Goal: Task Accomplishment & Management: Complete application form

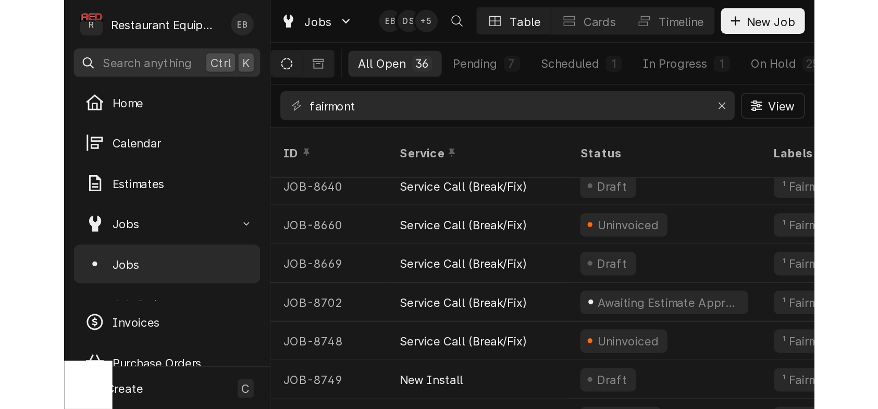
scroll to position [342, 0]
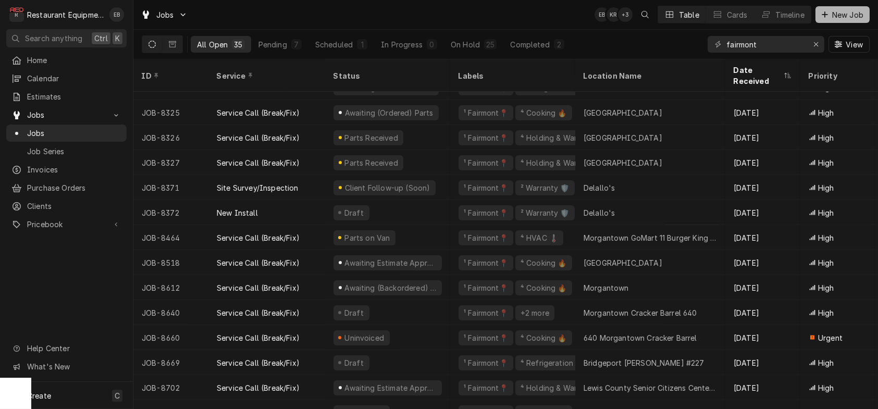
click at [826, 8] on button "New Job" at bounding box center [842, 14] width 54 height 17
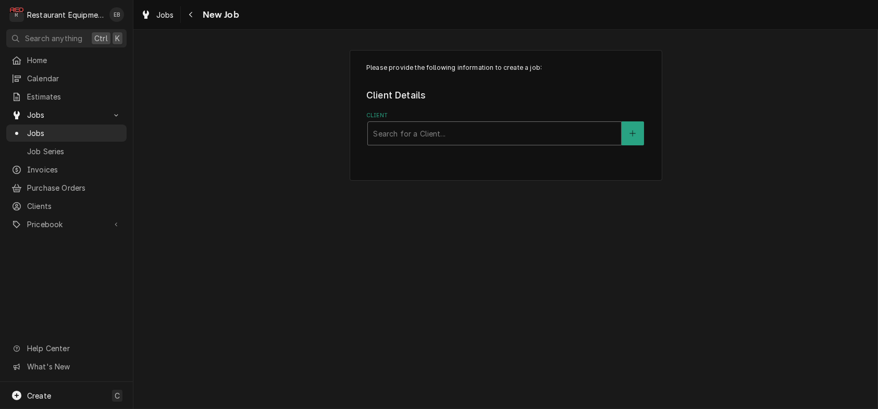
click at [427, 143] on div "Client" at bounding box center [494, 133] width 243 height 19
type input "dairy queen"
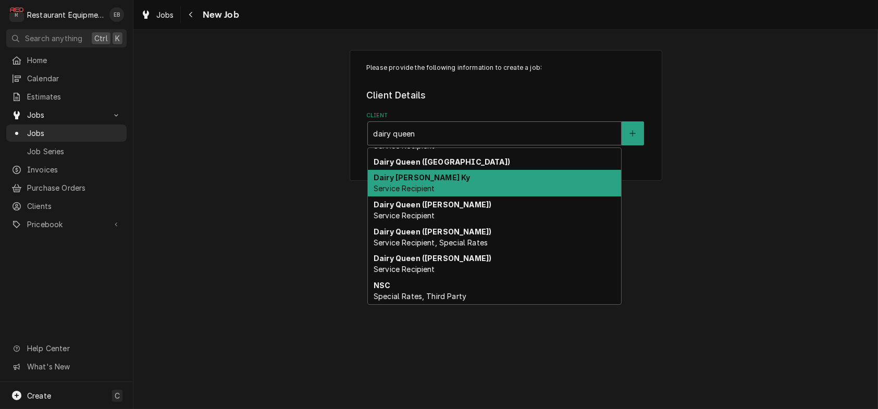
scroll to position [91, 0]
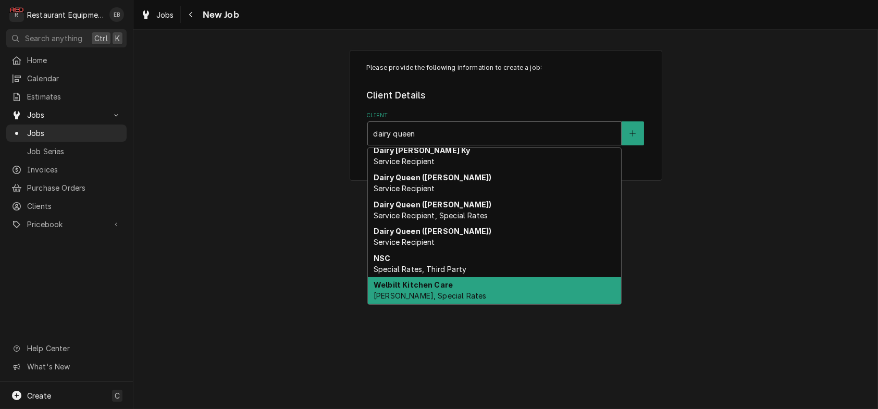
click at [450, 302] on div "Welbilt Kitchen Care Bill Payer, Special Rates" at bounding box center [494, 290] width 253 height 27
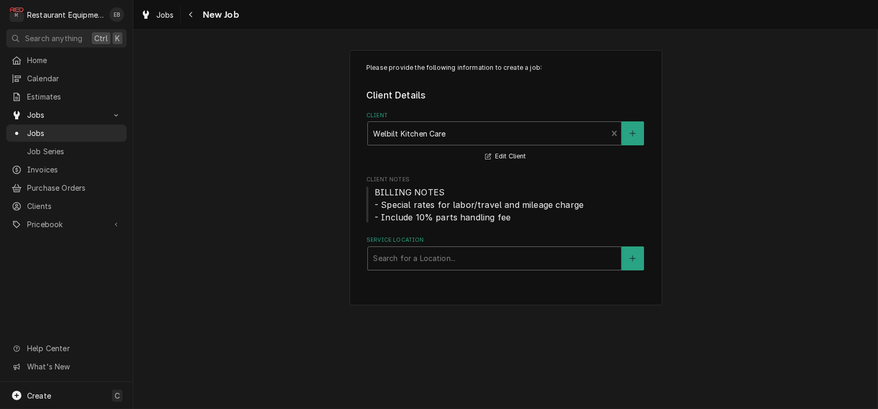
click at [449, 268] on div "Service Location" at bounding box center [494, 258] width 243 height 19
type input "d"
type input "w"
click at [636, 262] on icon "Create New Location" at bounding box center [632, 258] width 6 height 7
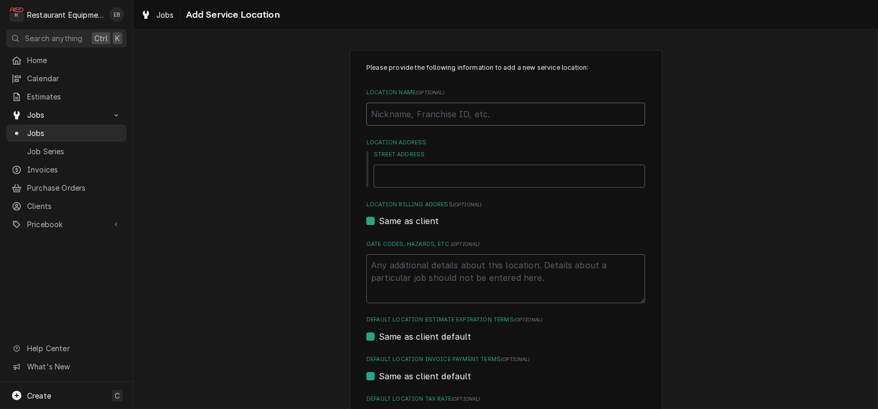
click at [446, 126] on input "Location Name ( optional )" at bounding box center [505, 114] width 279 height 23
type textarea "x"
type input "W"
type textarea "x"
type input "Wa"
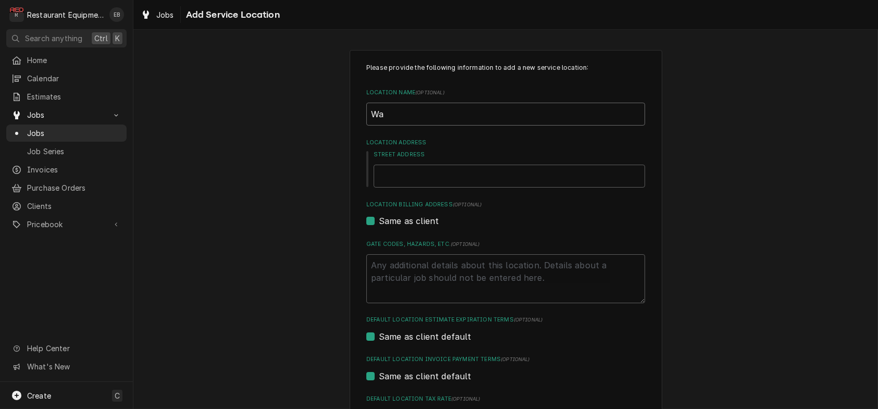
type textarea "x"
type input "Way"
type textarea "x"
type input "Wayn"
type textarea "x"
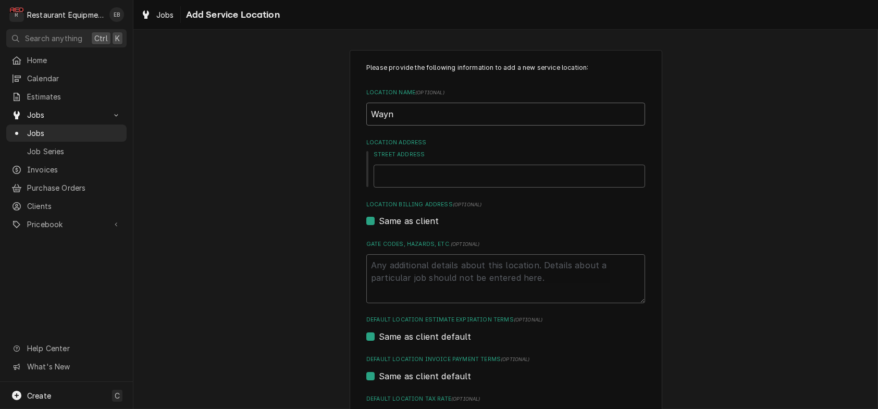
type input "Wayne"
type textarea "x"
type input "Waynes"
type textarea "x"
type input "Waynesb"
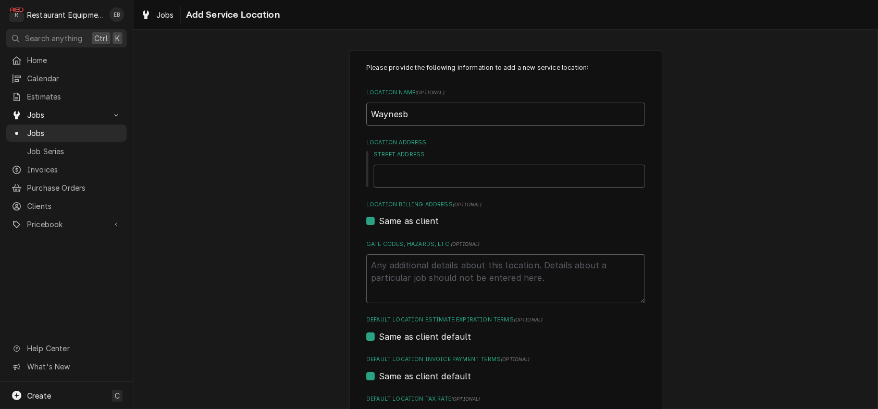
type textarea "x"
type input "Waynesbu"
type textarea "x"
type input "Waynesbur"
type textarea "x"
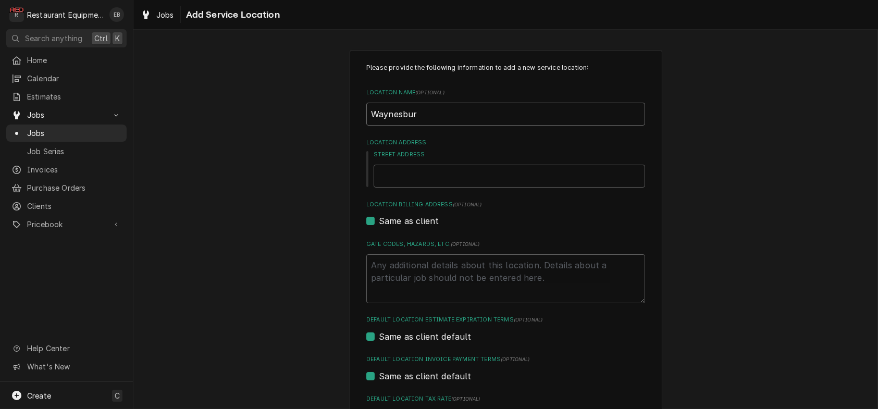
type input "Waynesburg"
type textarea "x"
type input "Waynesburg"
type textarea "x"
type input "Waynesburg D"
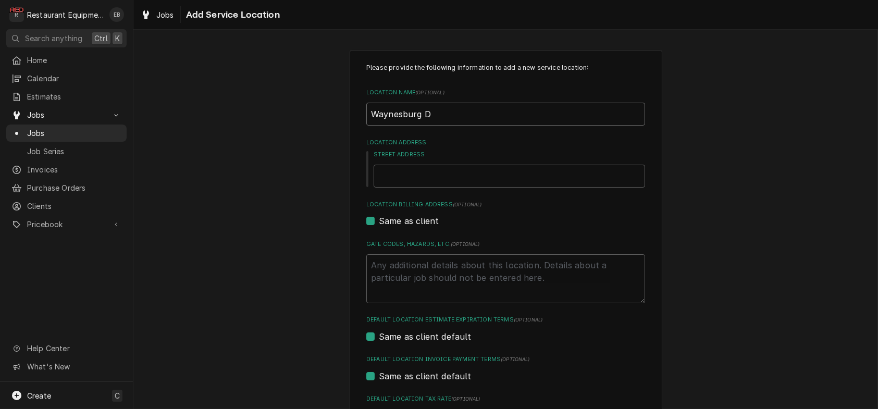
type textarea "x"
type input "Waynesburg DQ"
type textarea "x"
type input "Waynesburg D"
type textarea "x"
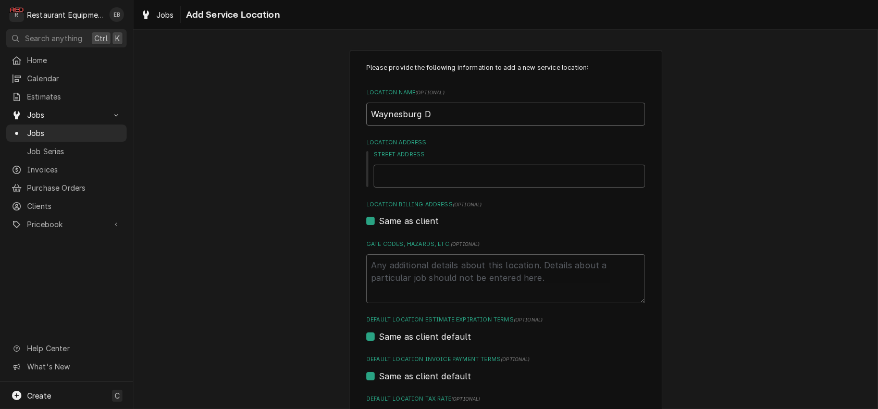
type input "Waynesburg Da"
type textarea "x"
type input "Waynesburg Dai"
type textarea "x"
type input "Waynesburg Dair"
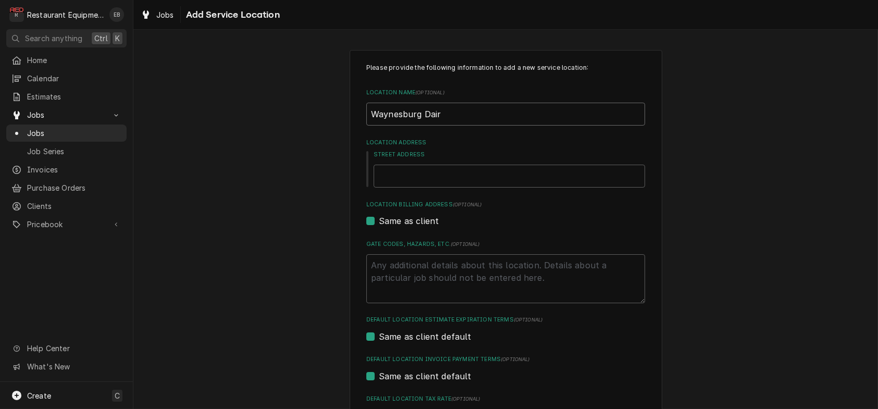
type textarea "x"
type input "Waynesburg Dairy"
type textarea "x"
type input "Waynesburg Dairy"
type textarea "x"
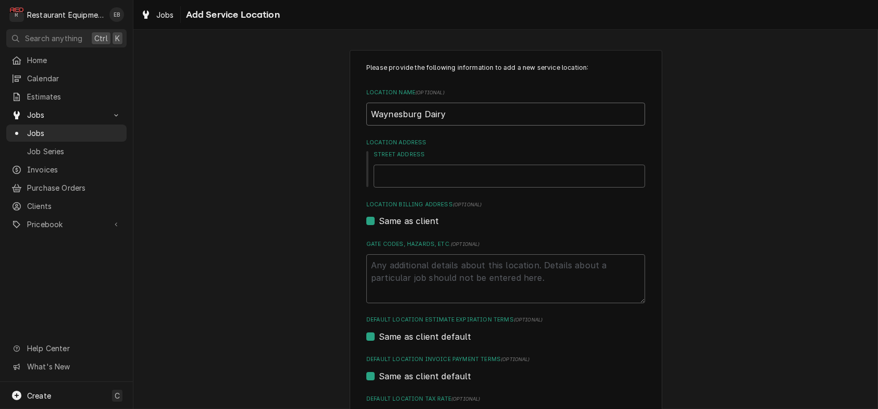
type input "Waynesburg Dairy Q"
type textarea "x"
type input "Waynesburg Dairy Qu"
type textarea "x"
type input "Waynesburg Dairy Que"
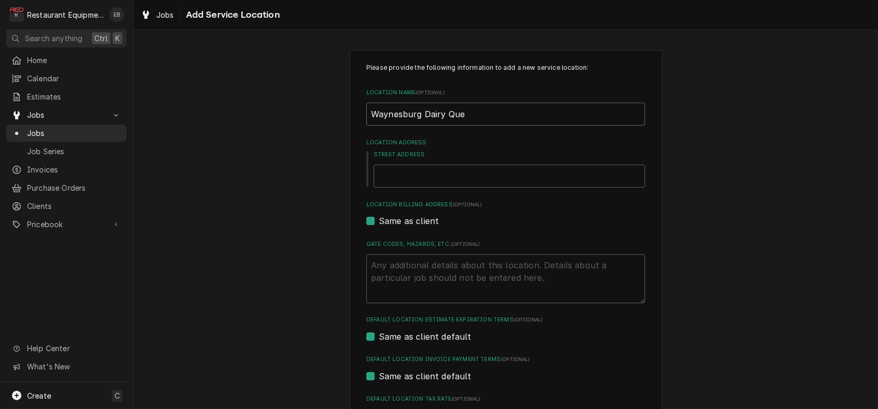
type textarea "x"
type input "Waynesburg Dairy Quee"
type textarea "x"
type input "Waynesburg Dairy Queen"
type textarea "x"
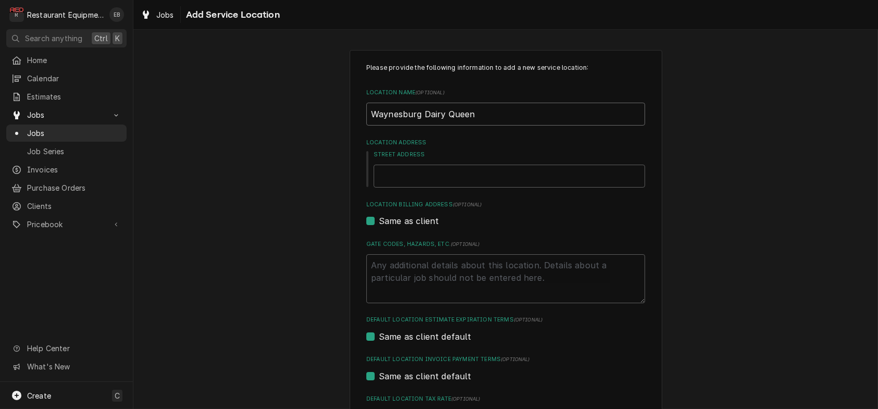
type input "Waynesburg Dairy Queen"
click at [451, 188] on input "Street Address" at bounding box center [509, 176] width 271 height 23
paste input "264 East Roy Furman Highway"
type textarea "x"
type input "264 East Roy Furman Highway"
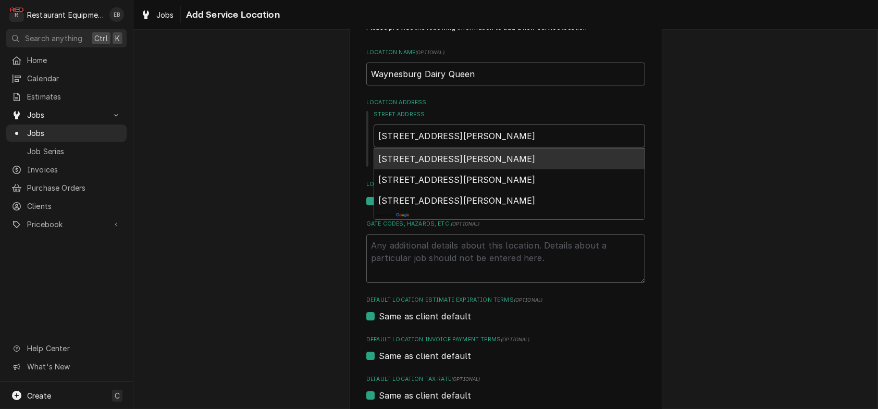
scroll to position [69, 0]
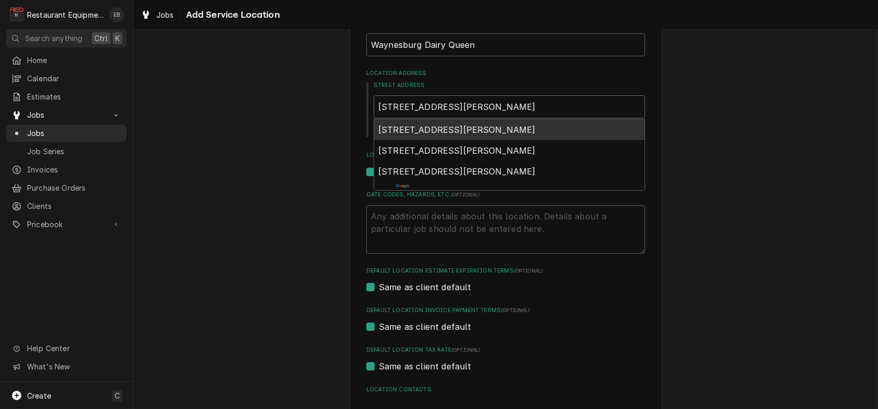
click at [478, 135] on span "264 East Roy Furman Highway, Waynesburg, PA, USA" at bounding box center [456, 130] width 157 height 10
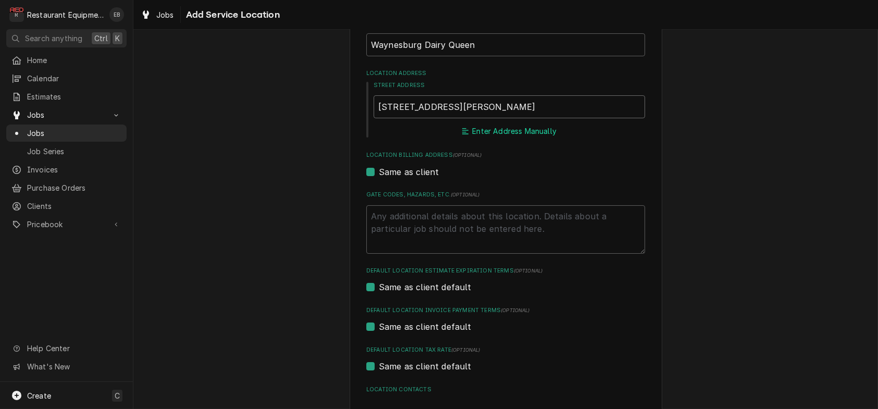
type textarea "x"
type input "264 E Roy Furman Hwy"
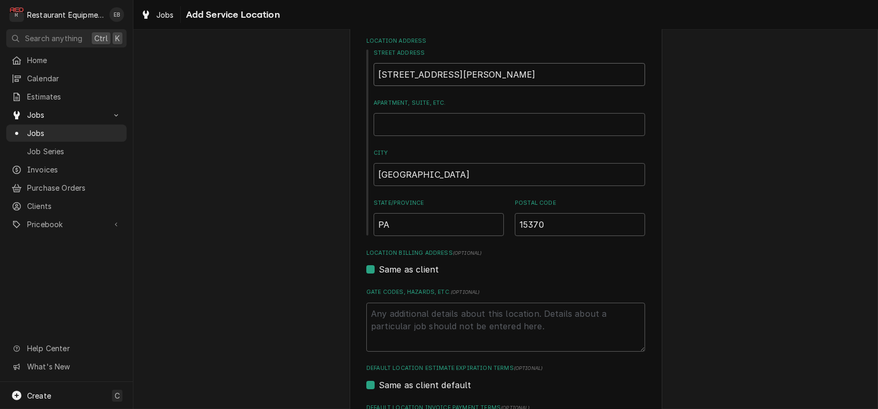
type textarea "x"
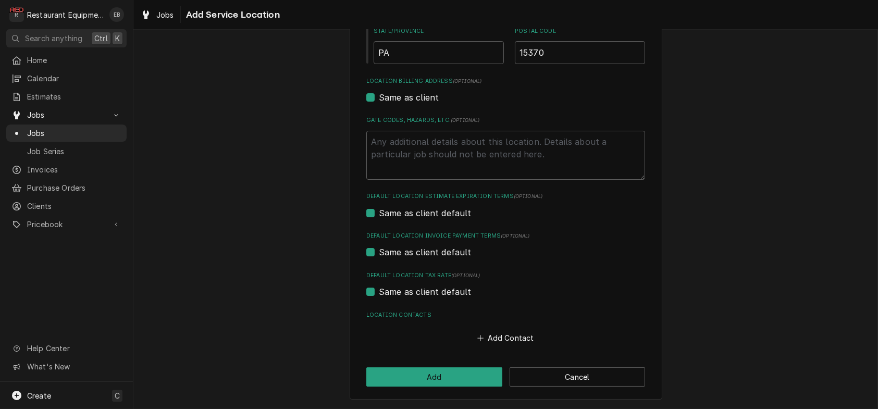
scroll to position [350, 0]
type input "264 E Roy Furman Hwy"
click at [439, 381] on button "Add" at bounding box center [434, 376] width 136 height 19
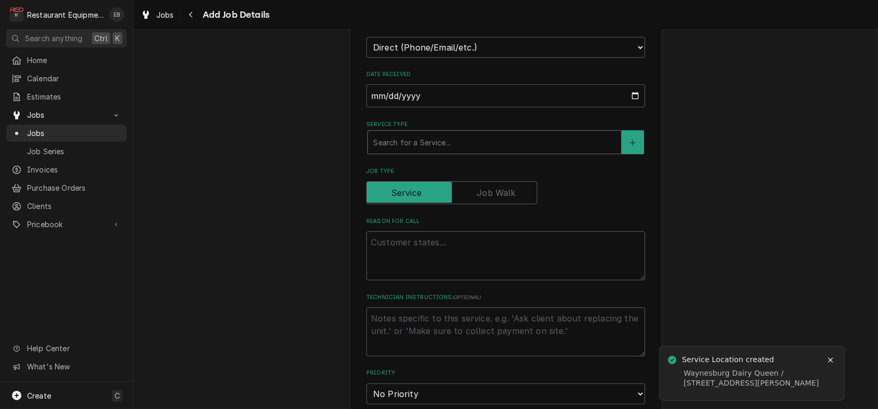
scroll to position [313, 0]
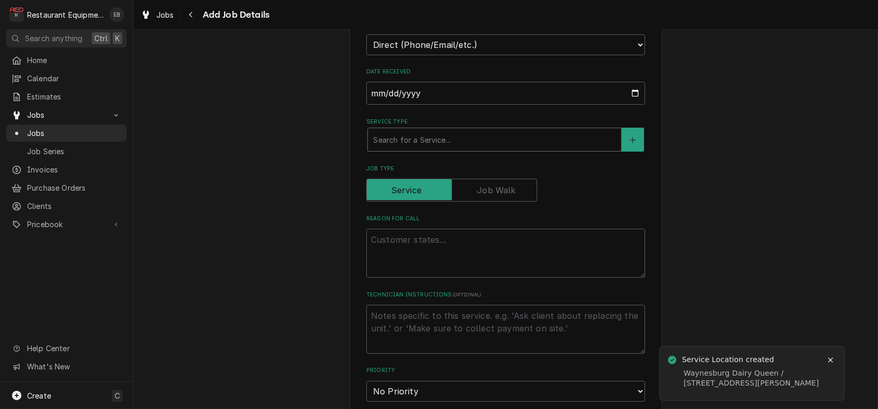
click at [417, 149] on div "Service Type" at bounding box center [494, 139] width 243 height 19
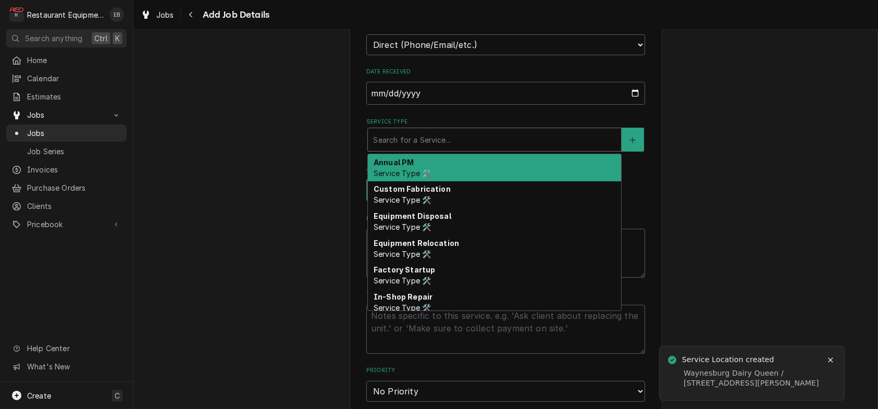
type textarea "x"
type input "b"
type textarea "x"
type input "br"
type textarea "x"
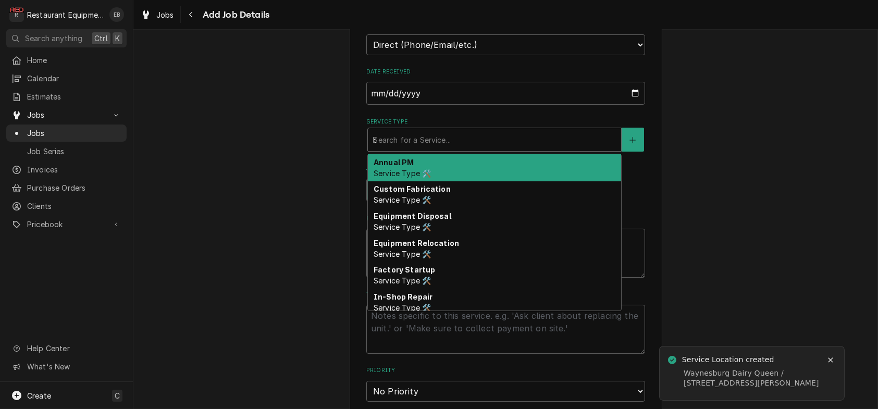
type input "bre"
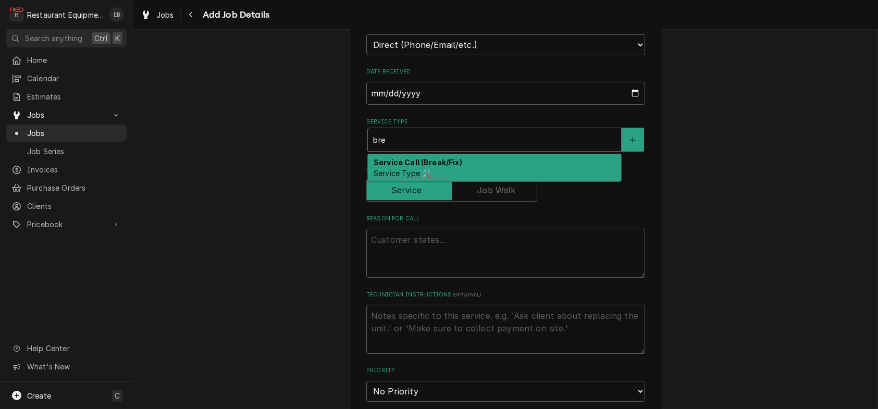
click at [421, 167] on strong "Service Call (Break/Fix)" at bounding box center [418, 162] width 89 height 9
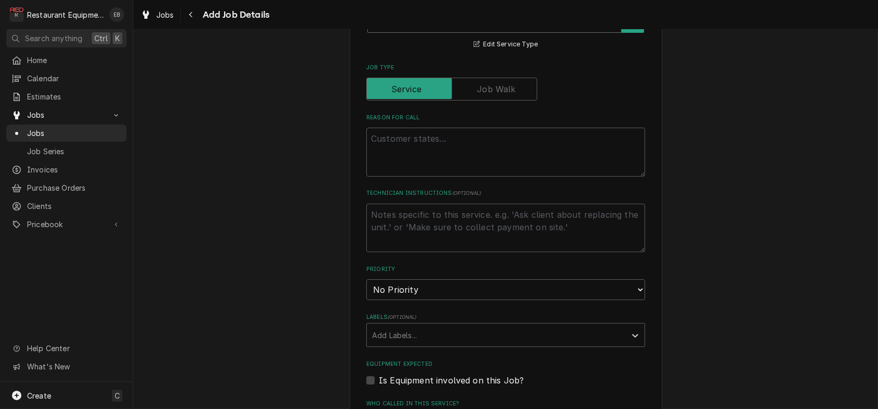
scroll to position [451, 0]
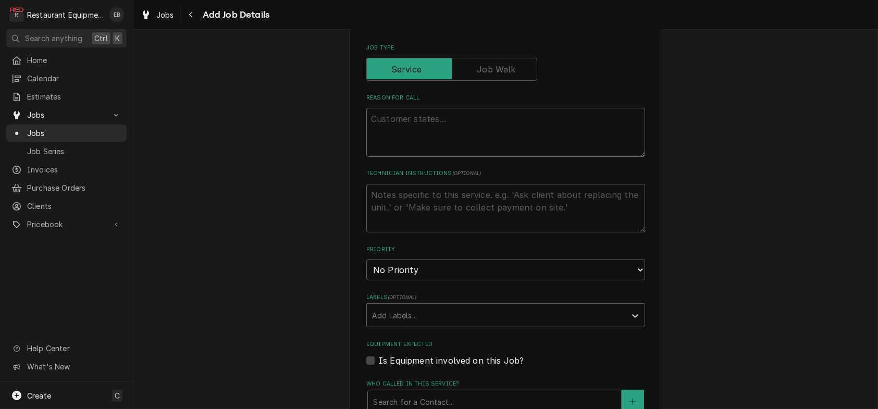
click at [429, 157] on textarea "Reason For Call" at bounding box center [505, 132] width 279 height 49
paste textarea "264 East Roy Furman Highway"
type textarea "x"
type textarea "264 East Roy Furman Highway"
drag, startPoint x: 493, startPoint y: 182, endPoint x: 353, endPoint y: 184, distance: 140.1
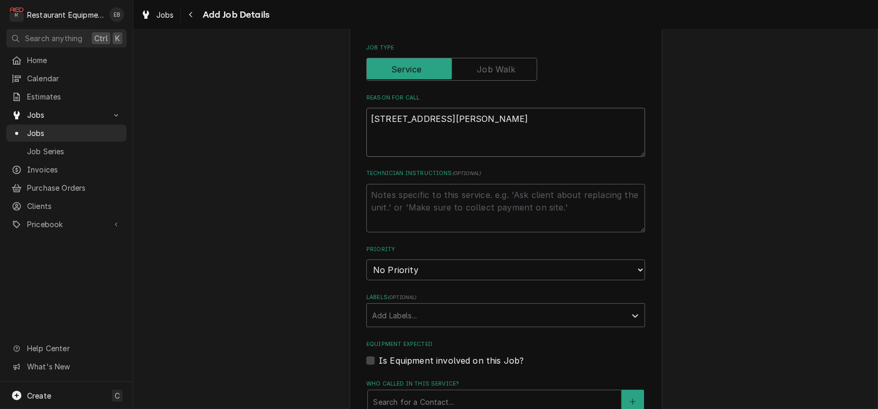
click at [353, 184] on div "Please provide the following information to create a job: Client Details Client…" at bounding box center [506, 167] width 313 height 1137
type textarea "x"
paste textarea "Required On Site Date: 9/17/2025, 10:51 AM Required Completion Date: 9/18/2025,…"
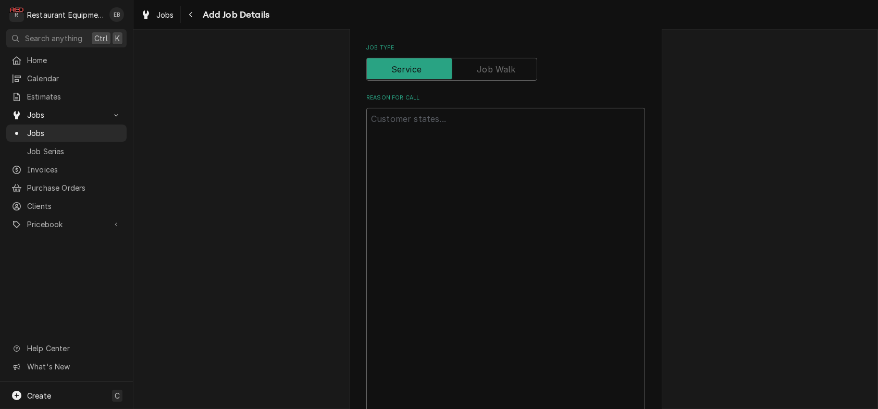
type textarea "x"
type textarea "Required On Site Date: 9/17/2025, 10:51 AM Required Completion Date: 9/18/2025,…"
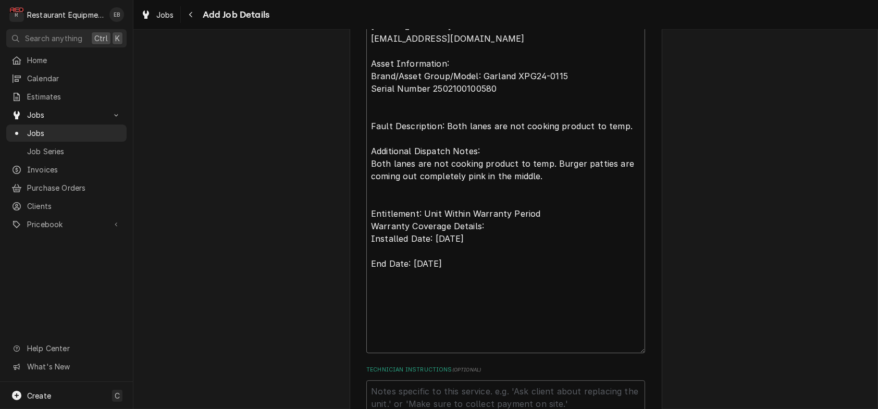
type textarea "x"
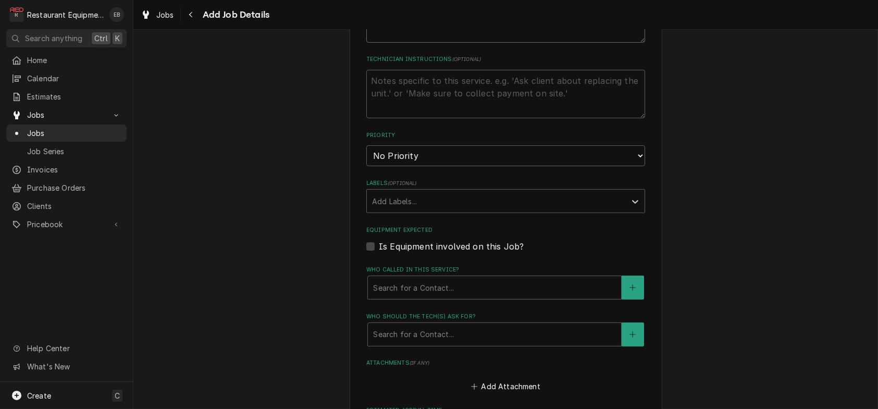
scroll to position [1007, 0]
type textarea "Required On Site Date: 9/17/2025, 10:51 AM Required Completion Date: 9/18/2025,…"
click at [456, 164] on select "No Priority Urgent High Medium Low" at bounding box center [505, 153] width 279 height 21
click at [443, 164] on select "No Priority Urgent High Medium Low" at bounding box center [505, 153] width 279 height 21
select select "1"
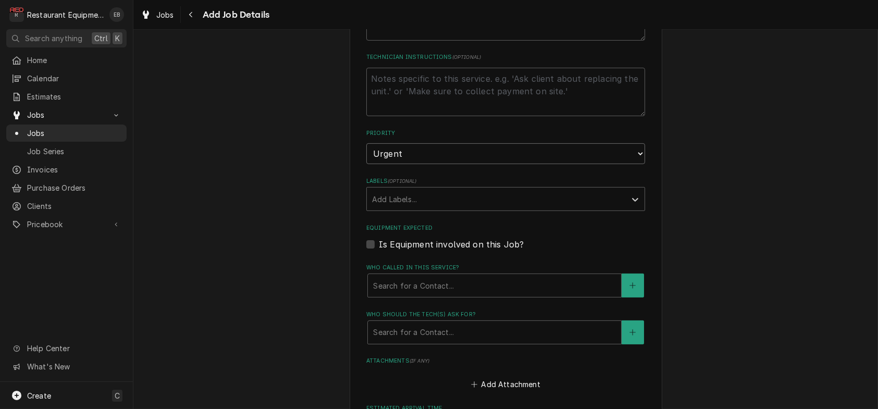
click at [366, 164] on select "No Priority Urgent High Medium Low" at bounding box center [505, 153] width 279 height 21
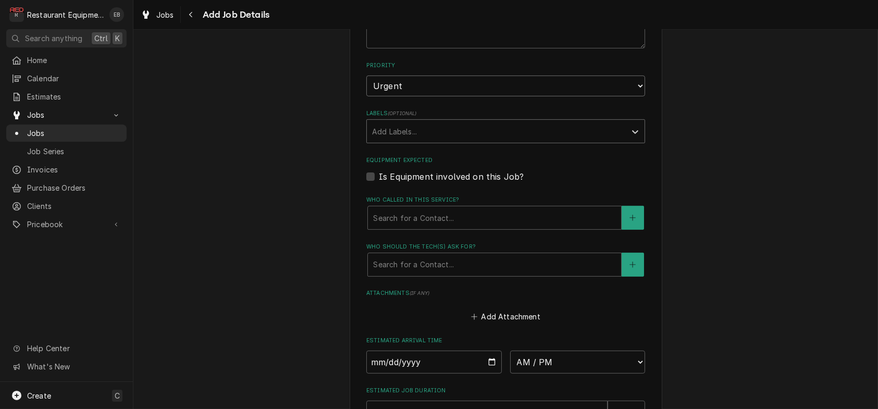
scroll to position [1076, 0]
click at [443, 139] on div "Labels" at bounding box center [496, 129] width 249 height 19
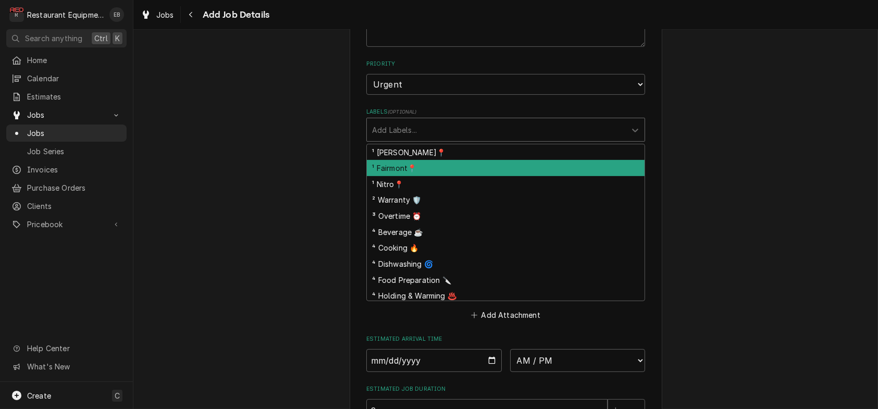
click at [407, 176] on div "¹ Fairmont📍" at bounding box center [506, 168] width 278 height 16
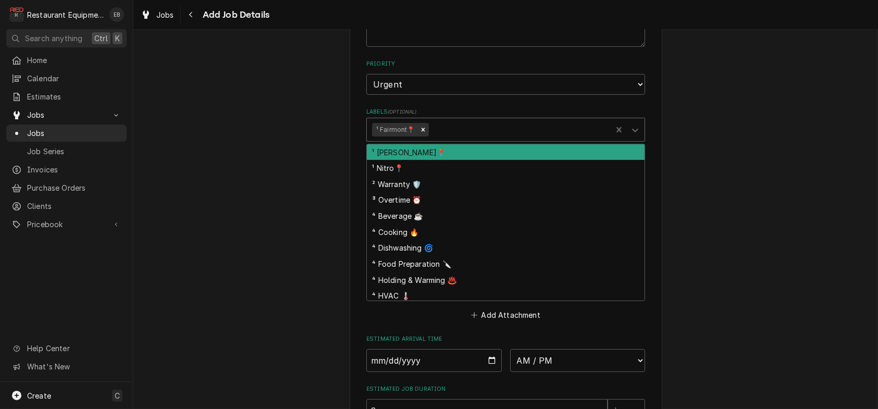
click at [454, 139] on div "Labels" at bounding box center [518, 129] width 176 height 19
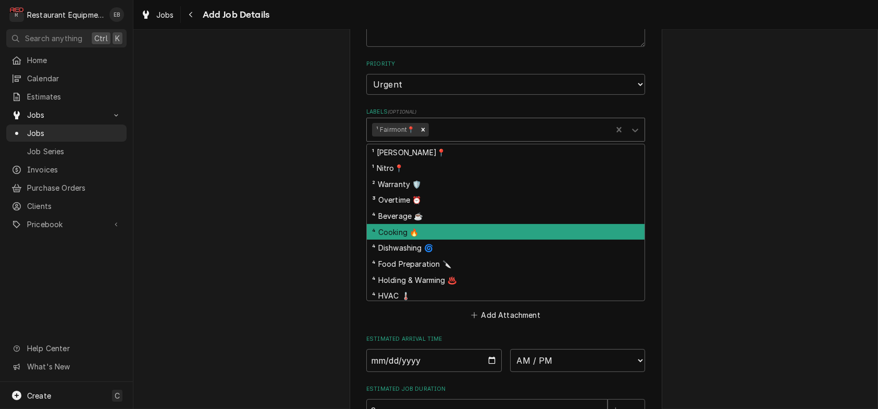
click at [402, 240] on div "⁴ Cooking 🔥" at bounding box center [506, 232] width 278 height 16
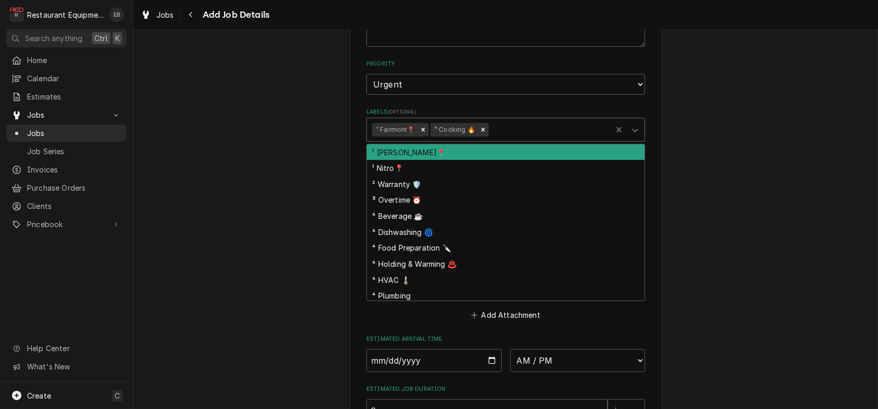
click at [529, 139] on div "Labels" at bounding box center [549, 129] width 116 height 19
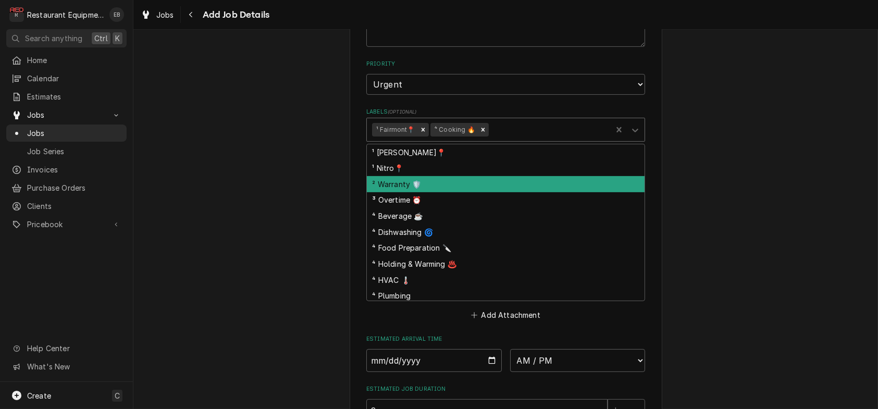
click at [430, 192] on div "² Warranty 🛡️" at bounding box center [506, 184] width 278 height 16
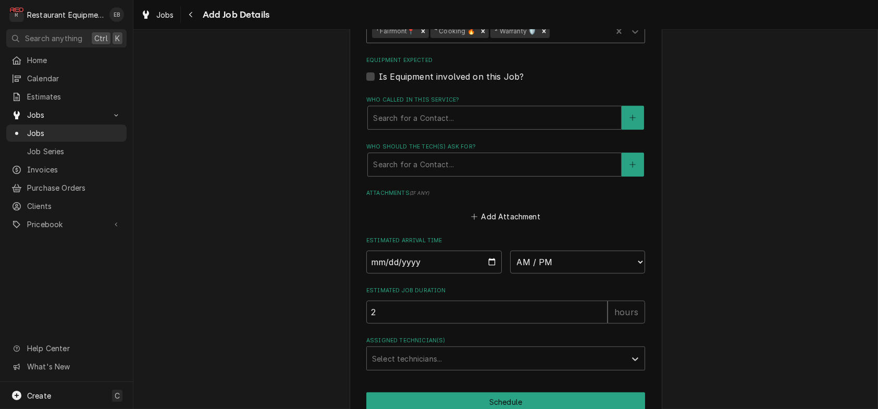
scroll to position [1180, 0]
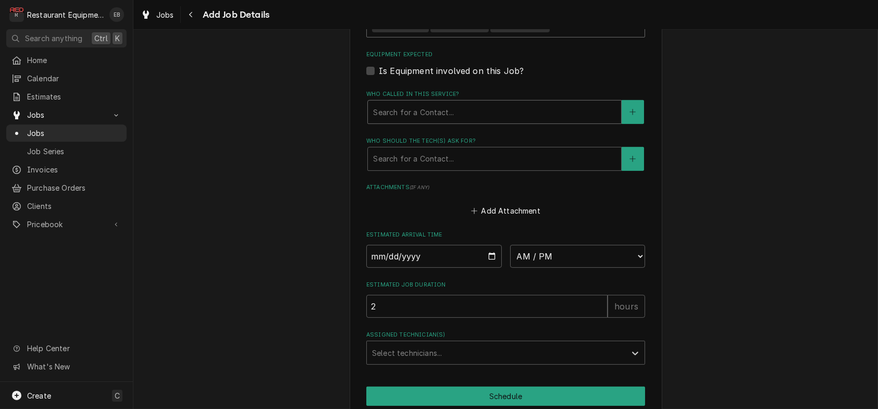
click at [452, 121] on div "Who called in this service?" at bounding box center [494, 112] width 243 height 19
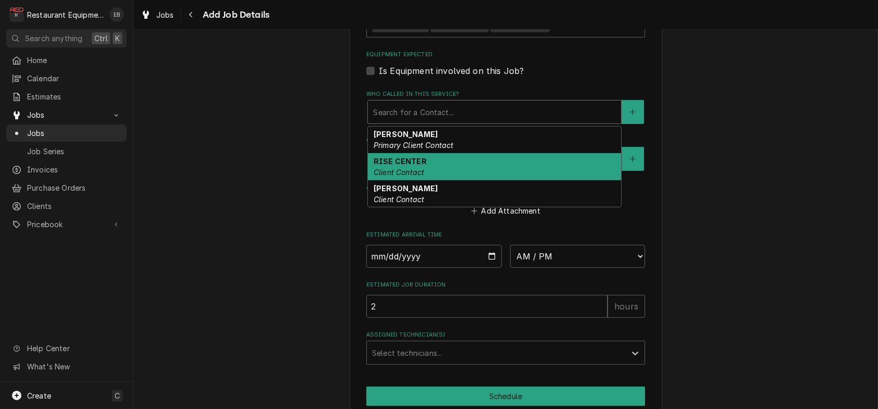
click at [413, 166] on strong "RISE CENTER" at bounding box center [400, 161] width 53 height 9
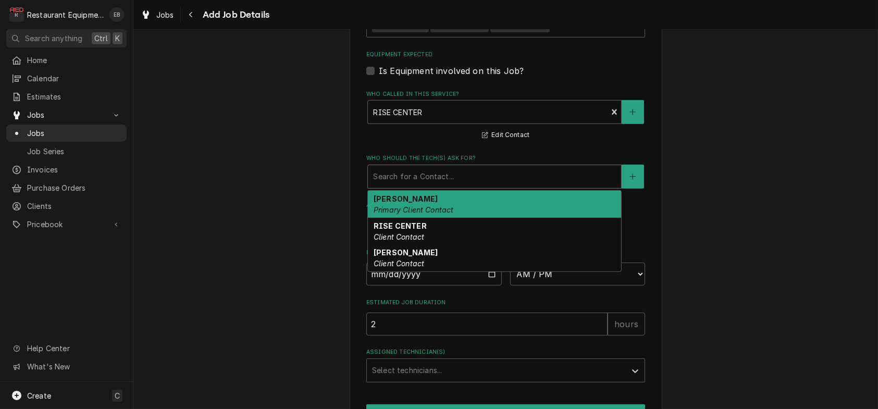
click at [416, 186] on div "Who should the tech(s) ask for?" at bounding box center [494, 176] width 243 height 19
click at [428, 214] on em "Primary Client Contact" at bounding box center [414, 209] width 80 height 9
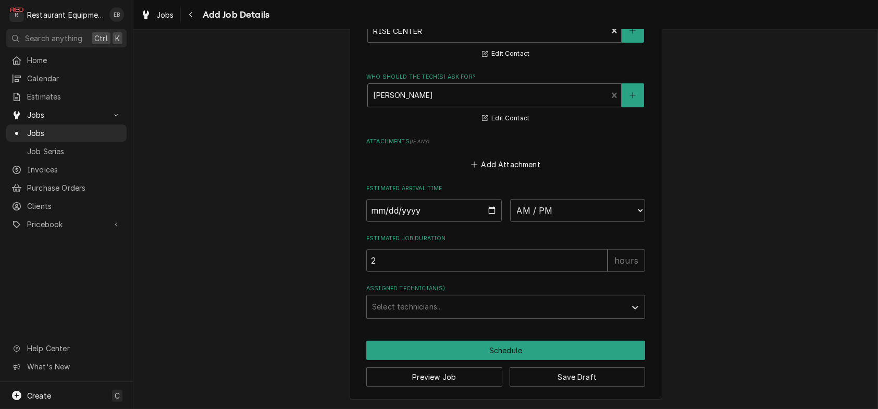
scroll to position [1354, 0]
click at [492, 222] on input "Date" at bounding box center [433, 210] width 135 height 23
type textarea "x"
type input "2025-09-16"
type textarea "x"
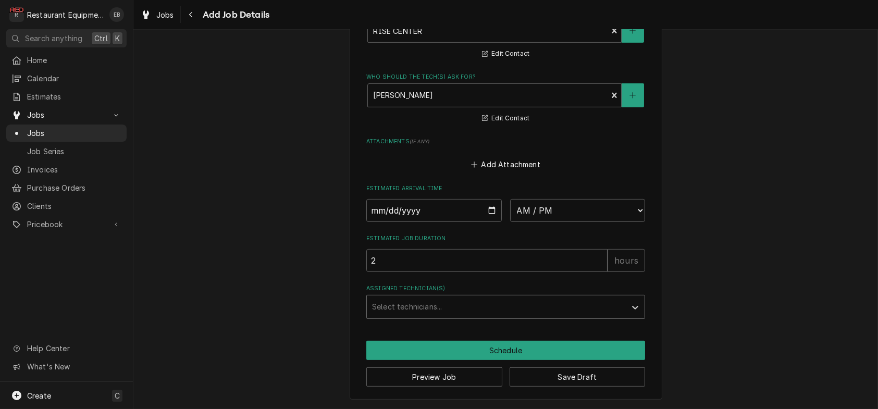
click at [485, 316] on div "Assigned Technician(s)" at bounding box center [496, 306] width 249 height 19
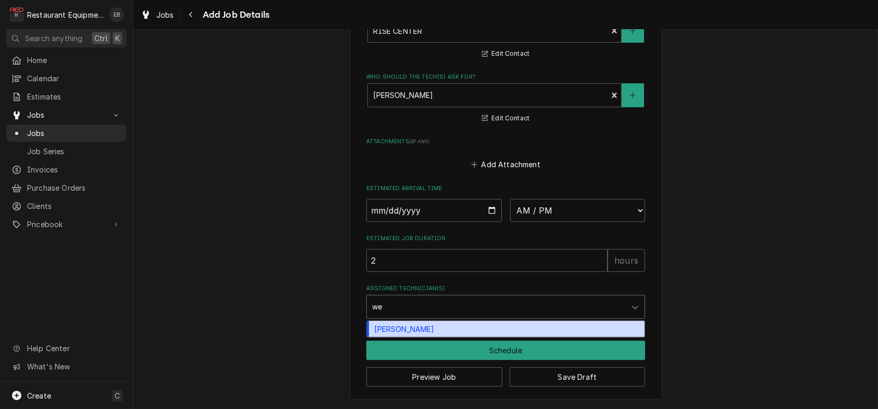
type input "wes"
drag, startPoint x: 412, startPoint y: 354, endPoint x: 419, endPoint y: 353, distance: 7.3
click at [412, 337] on div "[PERSON_NAME]" at bounding box center [506, 329] width 278 height 16
type textarea "x"
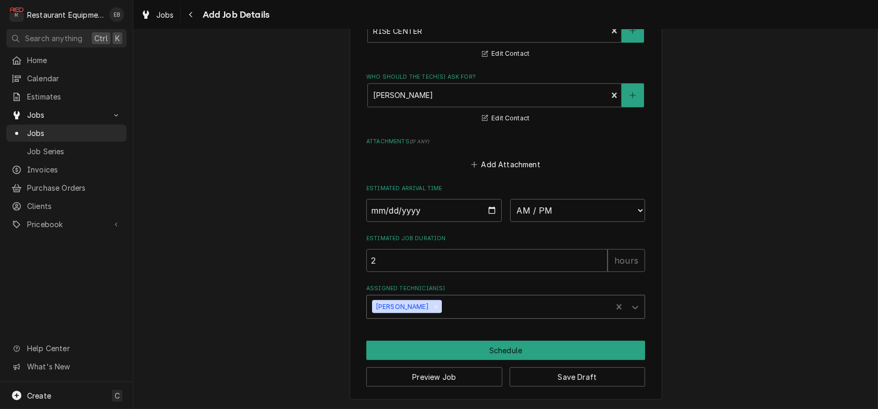
type textarea "x"
click at [554, 222] on select "AM / PM 6:00 AM 6:15 AM 6:30 AM 6:45 AM 7:00 AM 7:15 AM 7:30 AM 7:45 AM 8:00 AM…" at bounding box center [577, 210] width 135 height 23
select select "16:00:00"
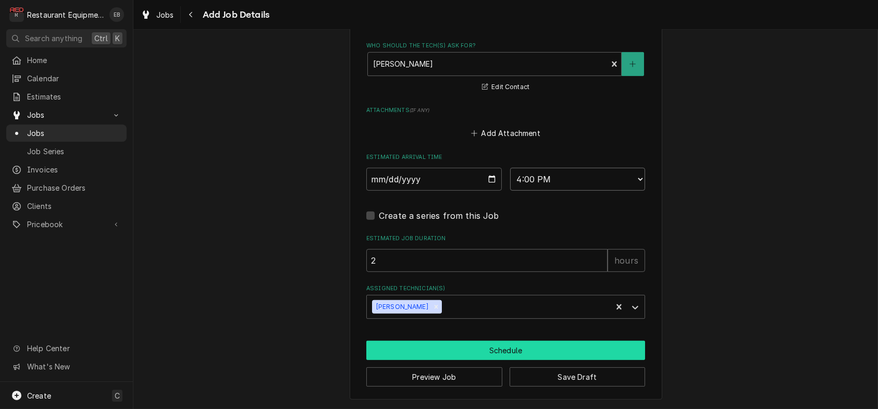
scroll to position [1422, 0]
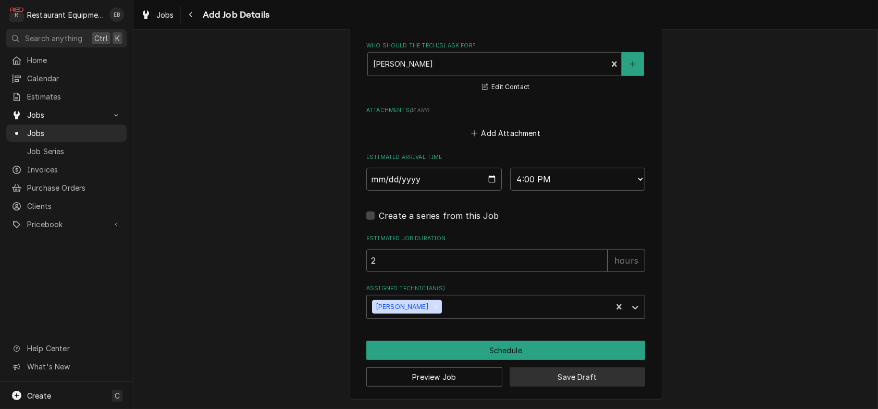
click at [543, 370] on button "Save Draft" at bounding box center [578, 376] width 136 height 19
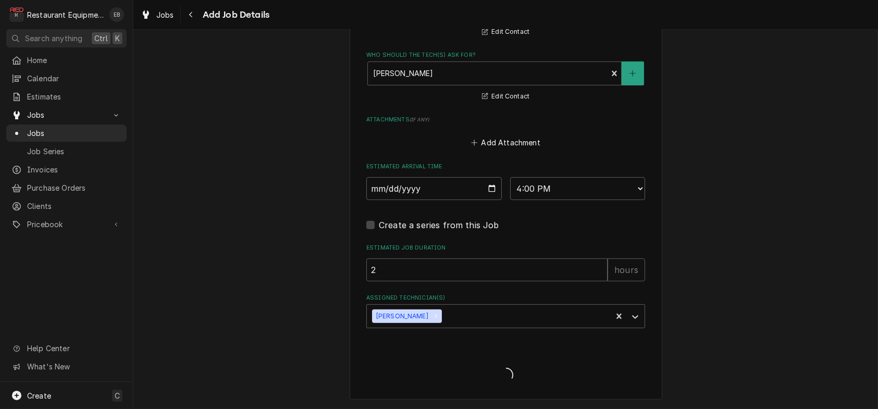
type textarea "x"
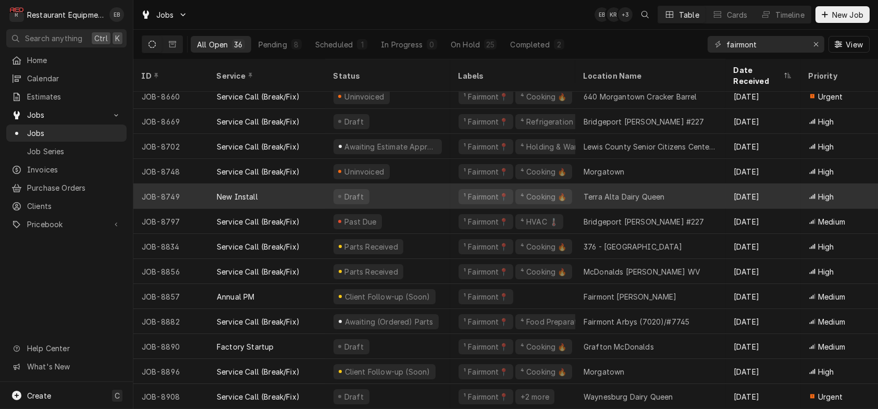
scroll to position [591, 0]
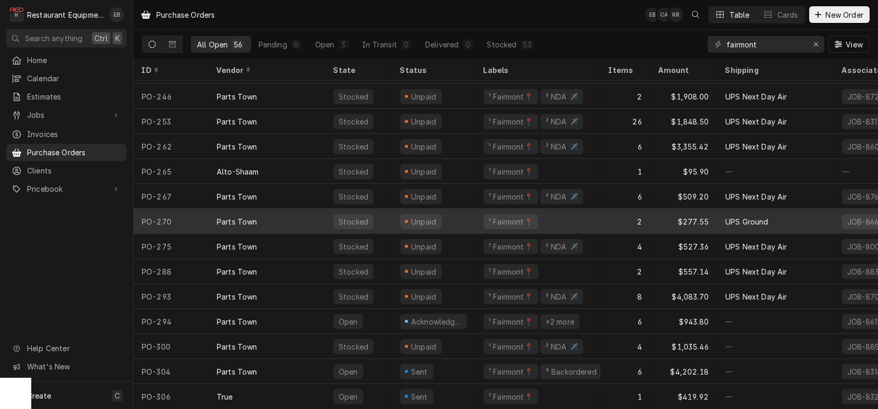
scroll to position [1082, 0]
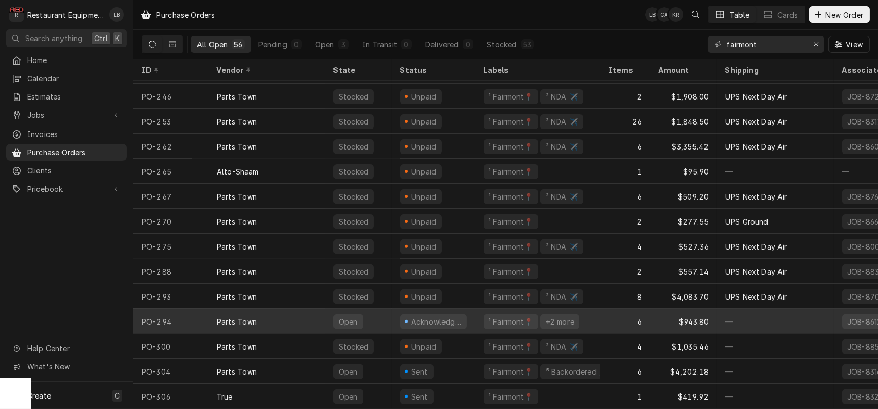
click at [289, 315] on div "Parts Town" at bounding box center [266, 321] width 117 height 25
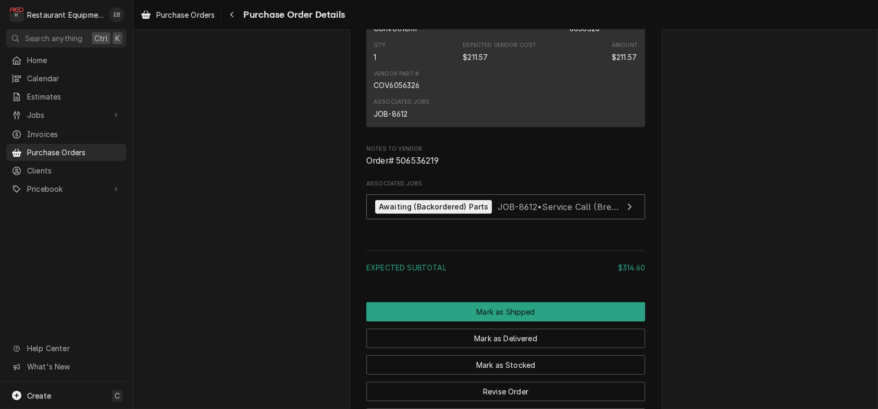
scroll to position [868, 0]
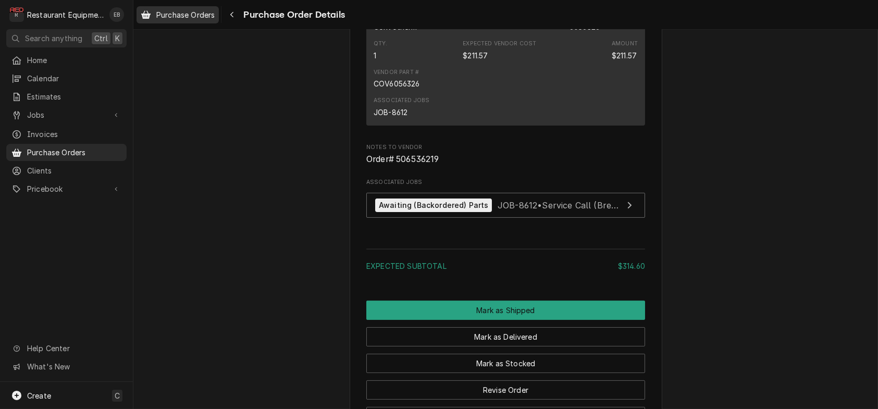
click at [204, 15] on span "Purchase Orders" at bounding box center [185, 14] width 58 height 11
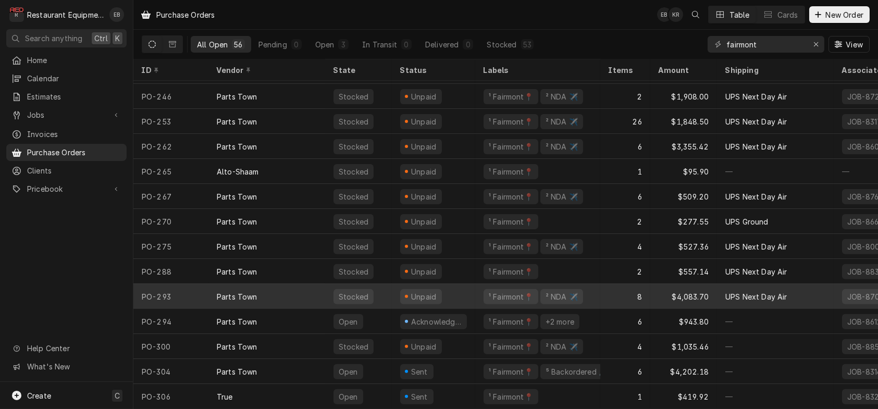
scroll to position [1082, 0]
